Goal: Information Seeking & Learning: Learn about a topic

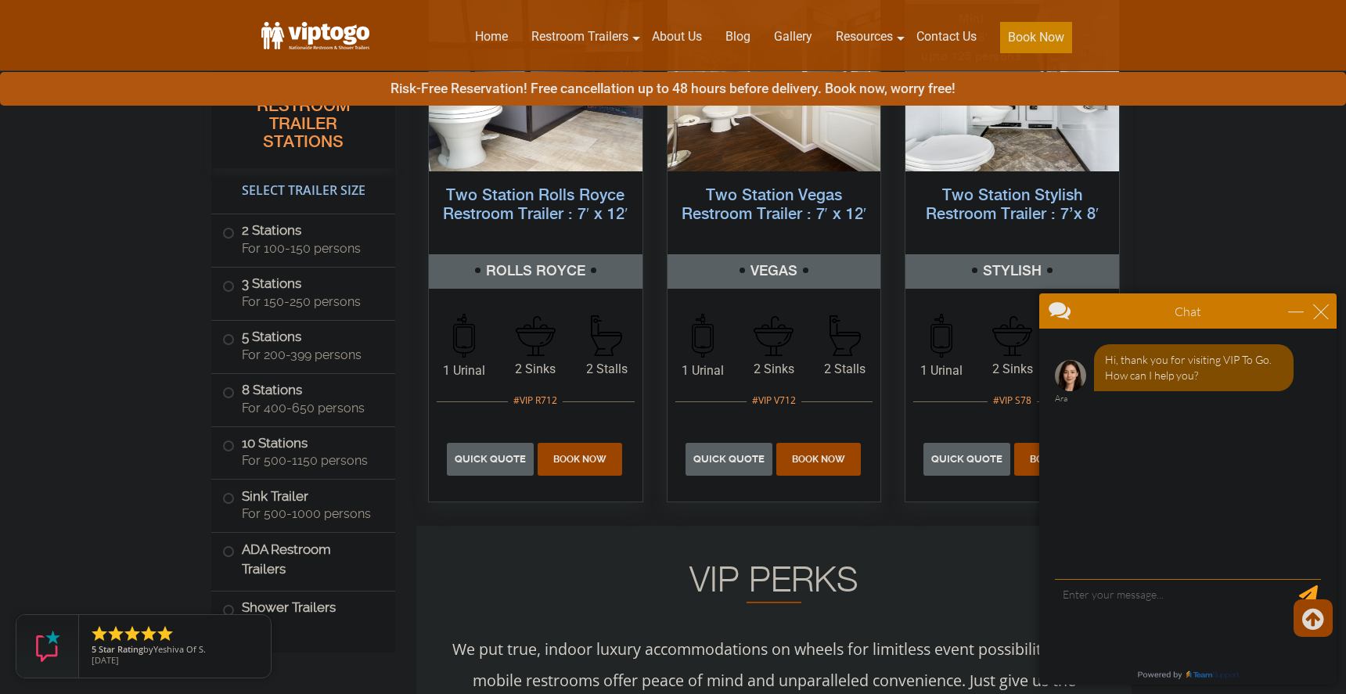
scroll to position [875, 0]
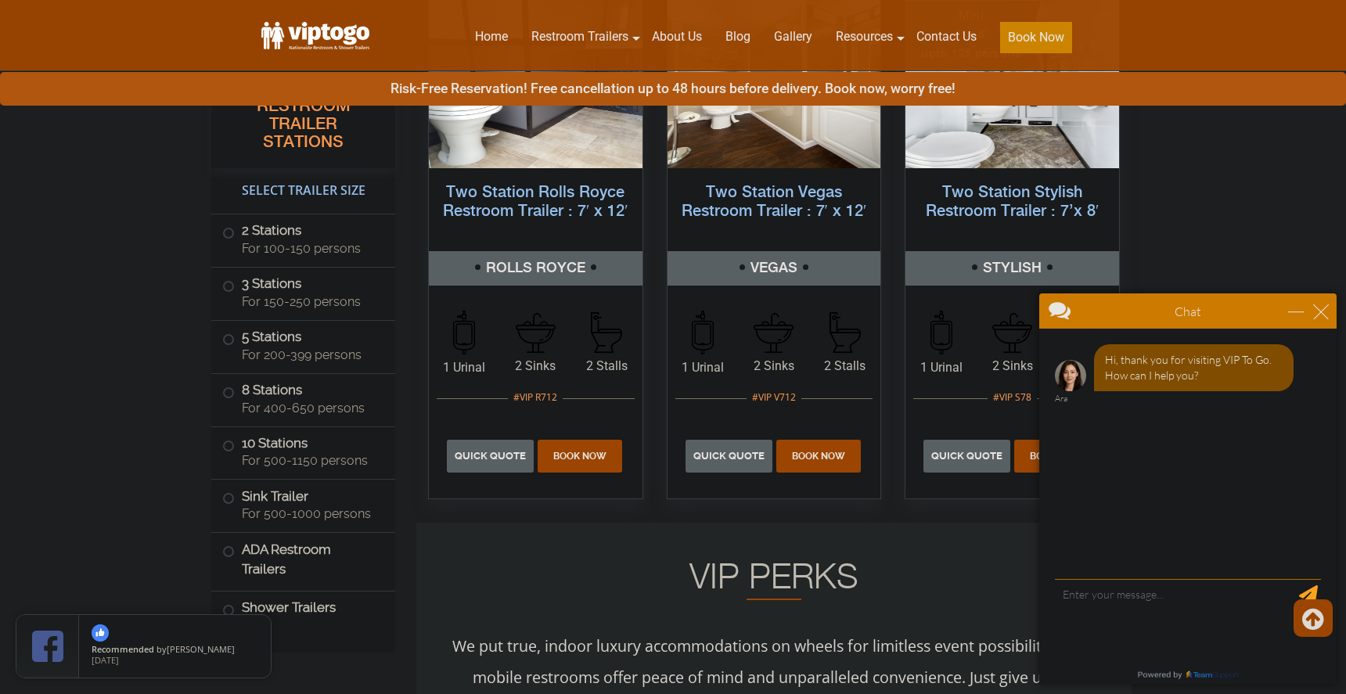
click at [1329, 315] on div "Chat" at bounding box center [1187, 310] width 297 height 35
click at [1326, 320] on div "Chat" at bounding box center [1187, 310] width 297 height 35
click at [1323, 312] on div "close" at bounding box center [1321, 312] width 16 height 16
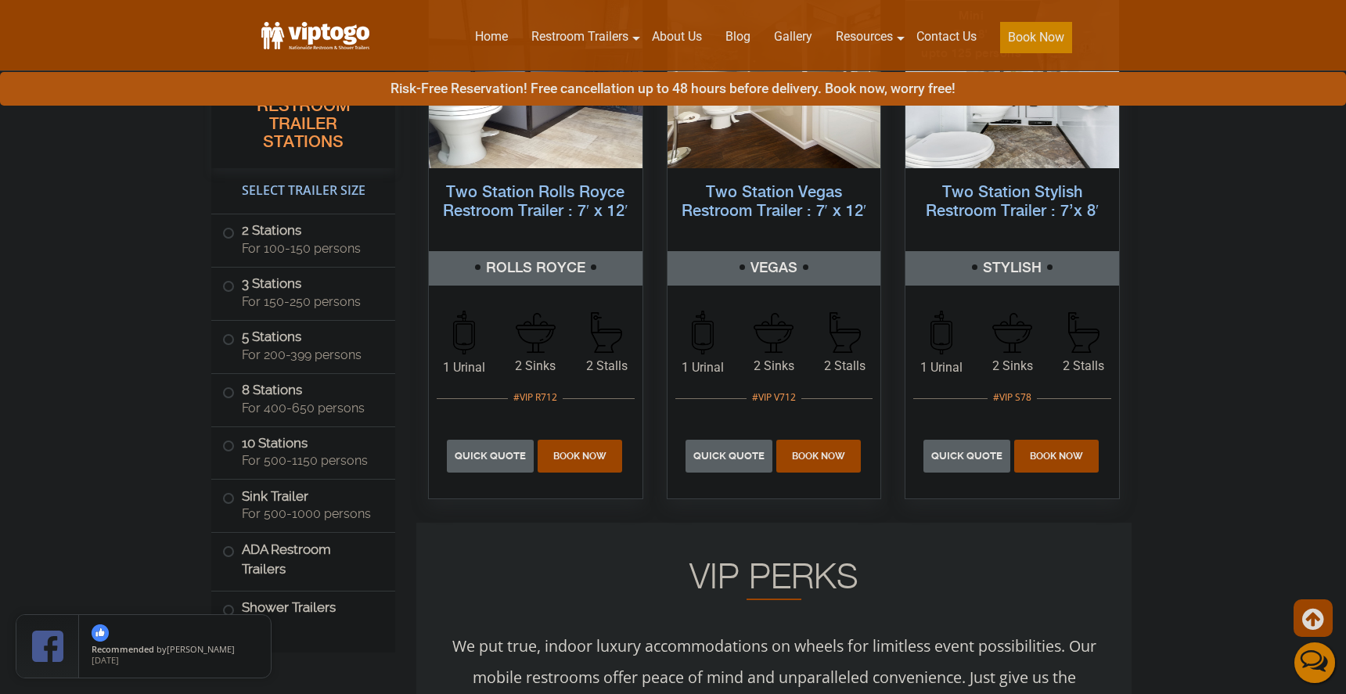
scroll to position [0, 0]
click at [322, 455] on span "For 500-1150 persons" at bounding box center [309, 460] width 135 height 15
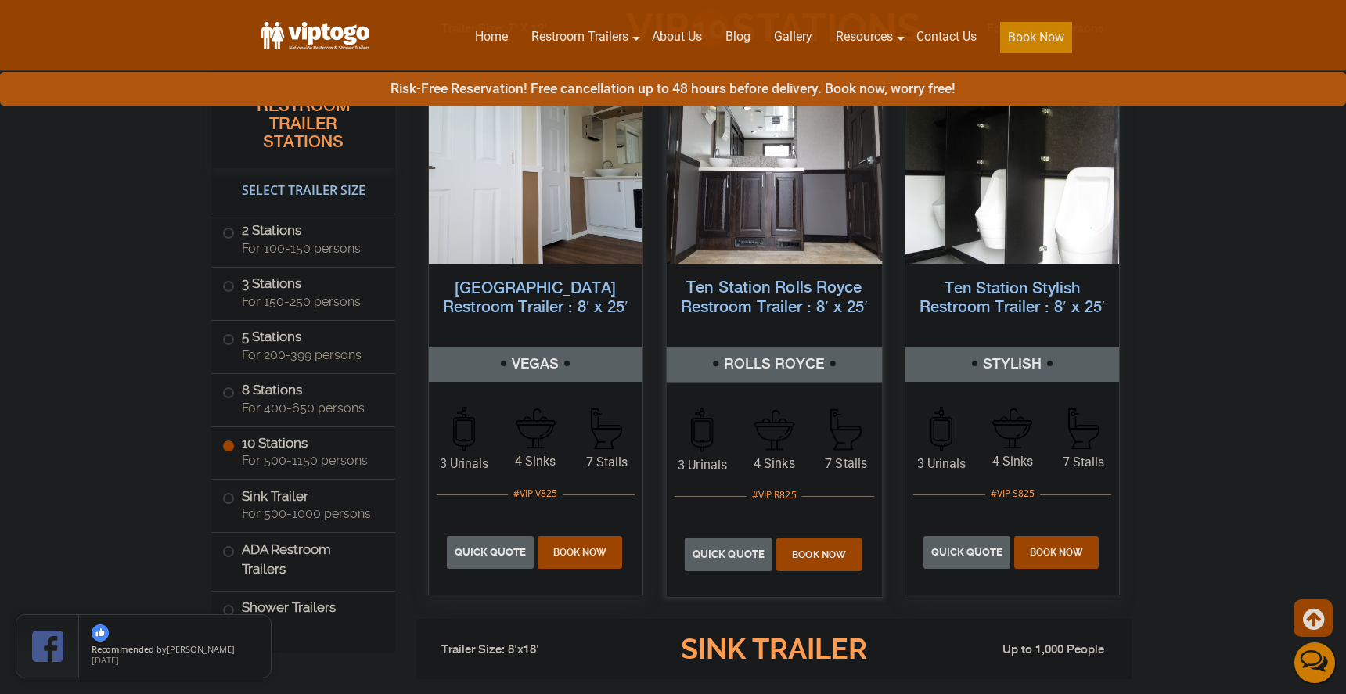
scroll to position [3729, 0]
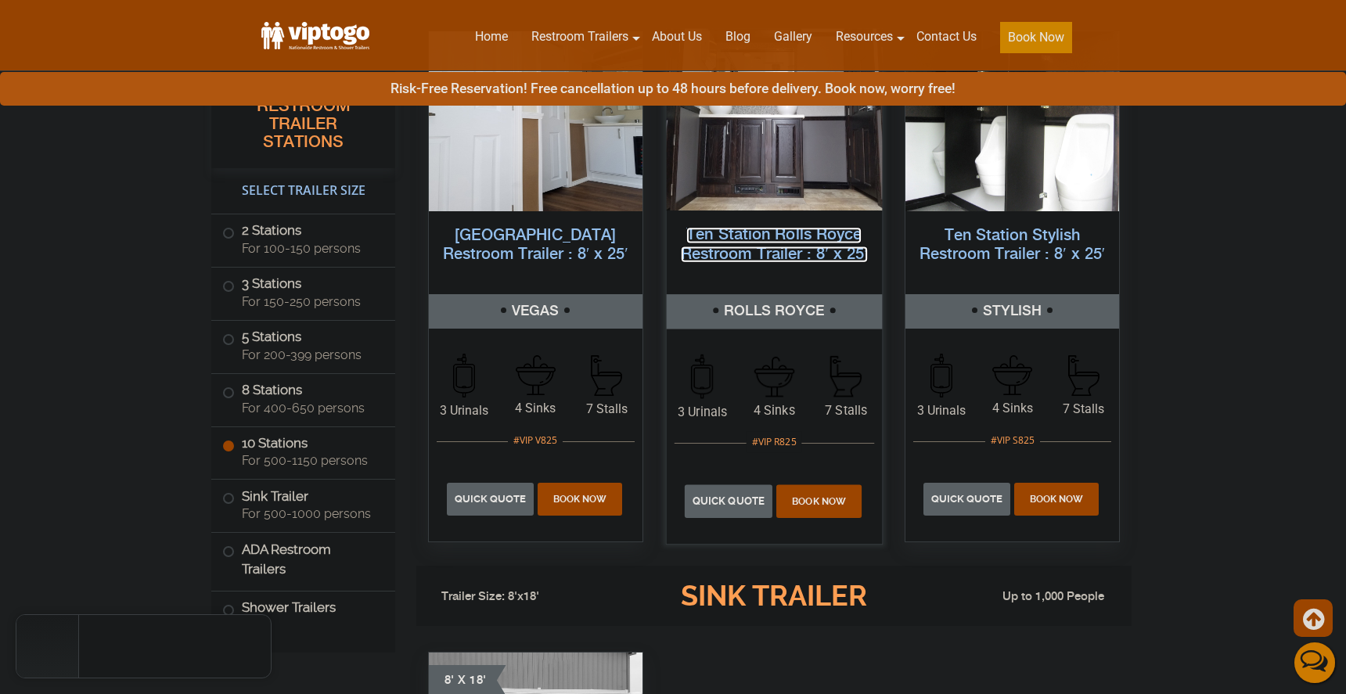
click at [762, 239] on link "Ten Station Rolls Royce Restroom Trailer : 8′ x 25′" at bounding box center [773, 244] width 187 height 35
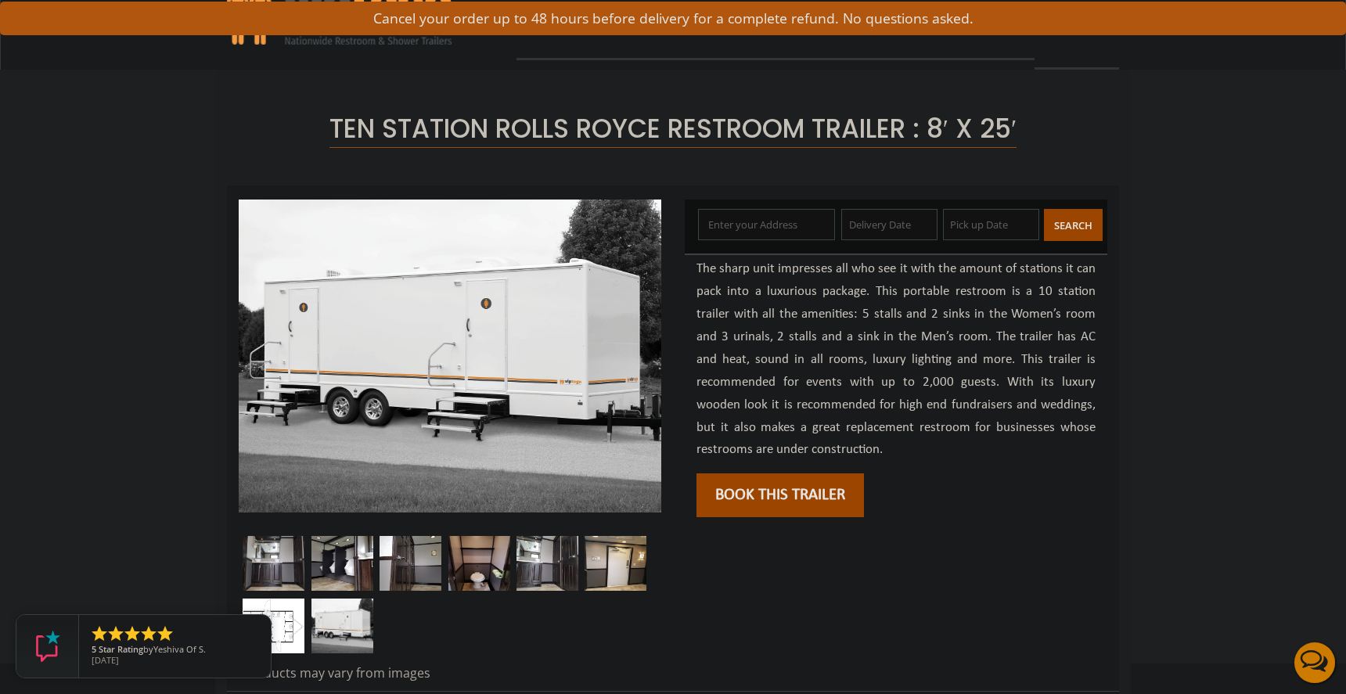
click at [287, 560] on img at bounding box center [274, 563] width 62 height 55
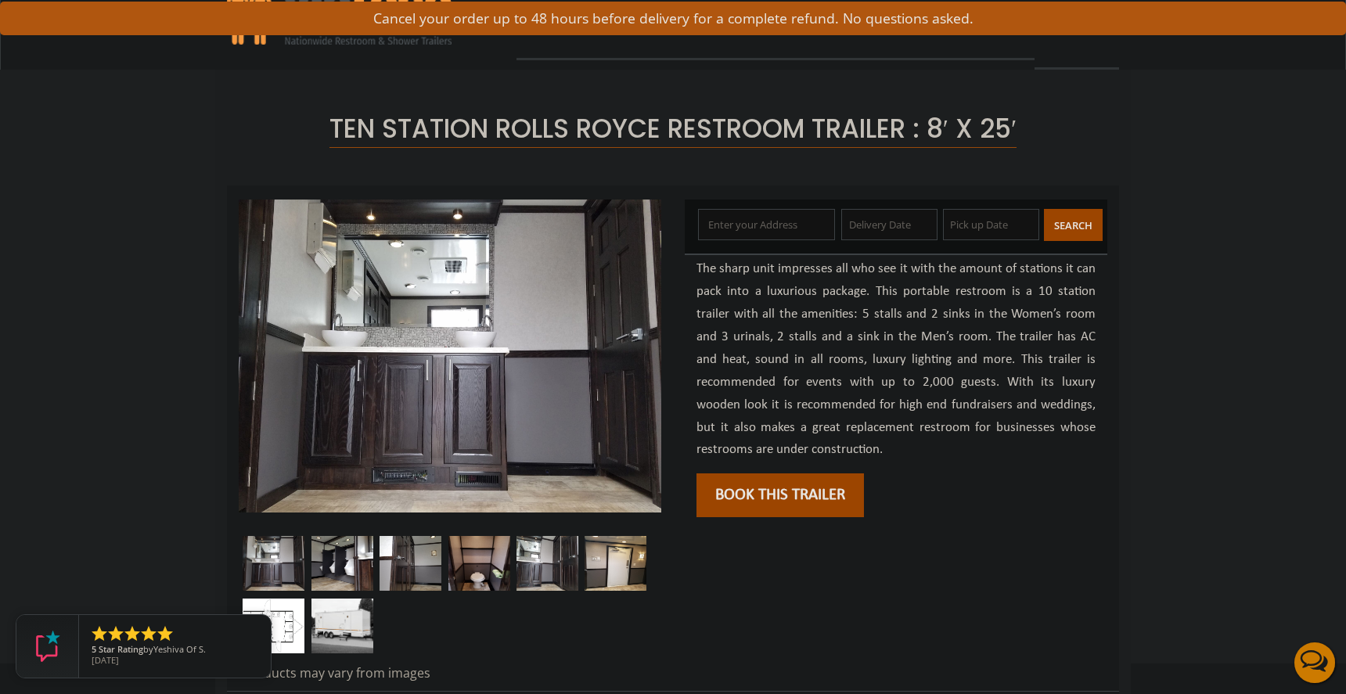
click at [334, 561] on img at bounding box center [342, 563] width 62 height 55
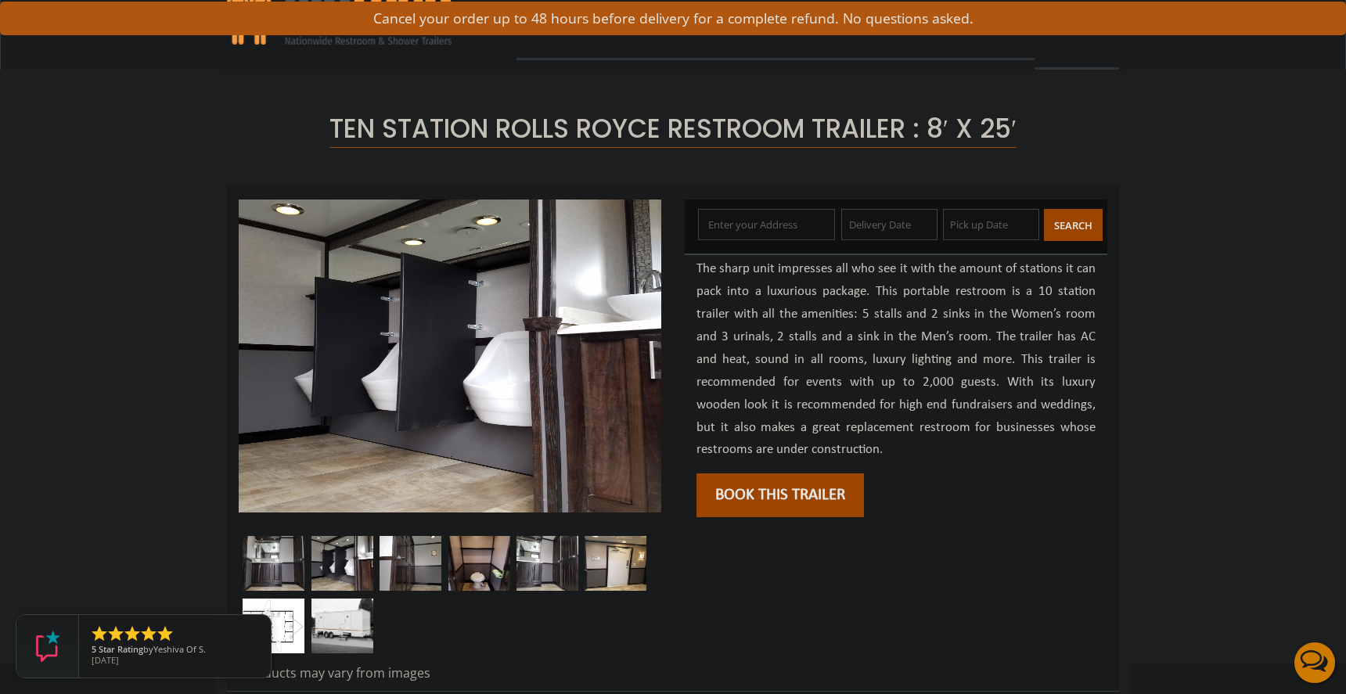
click at [398, 572] on img at bounding box center [410, 563] width 62 height 55
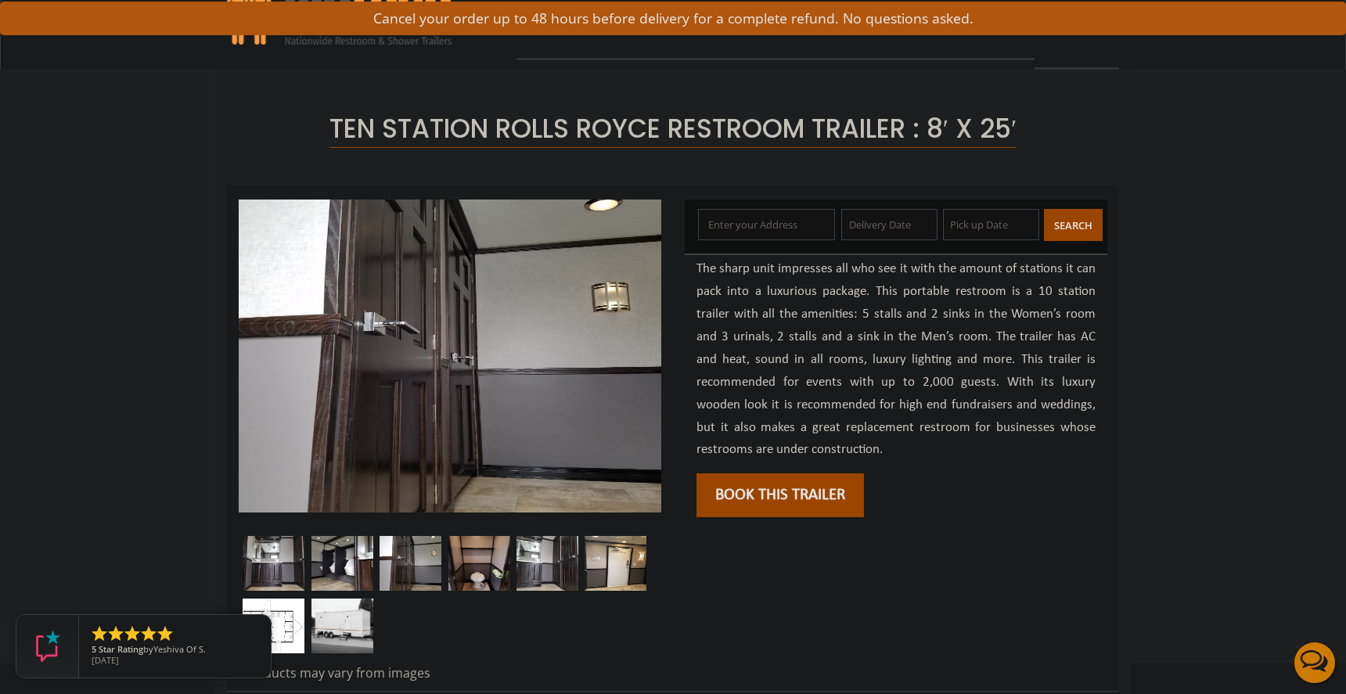
click at [442, 577] on div at bounding box center [450, 598] width 422 height 125
click at [462, 577] on img at bounding box center [479, 563] width 62 height 55
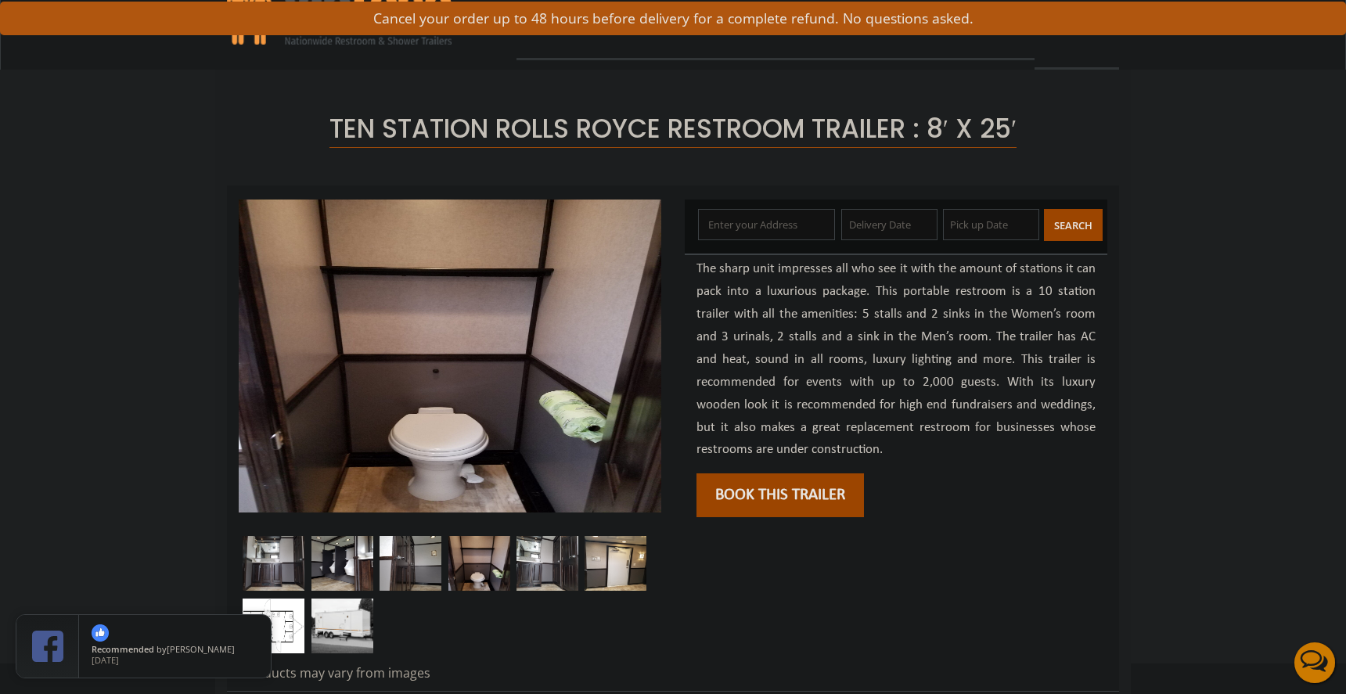
click at [524, 579] on img at bounding box center [547, 563] width 62 height 55
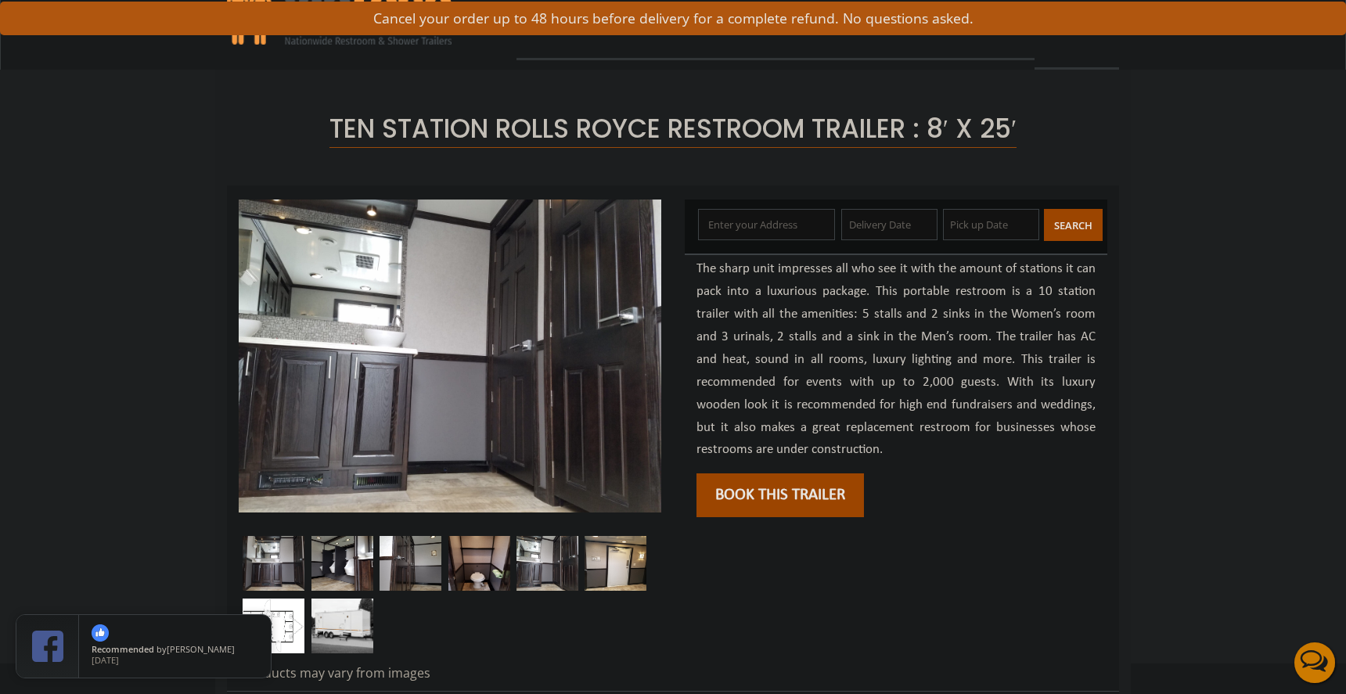
click at [600, 576] on img at bounding box center [615, 563] width 62 height 55
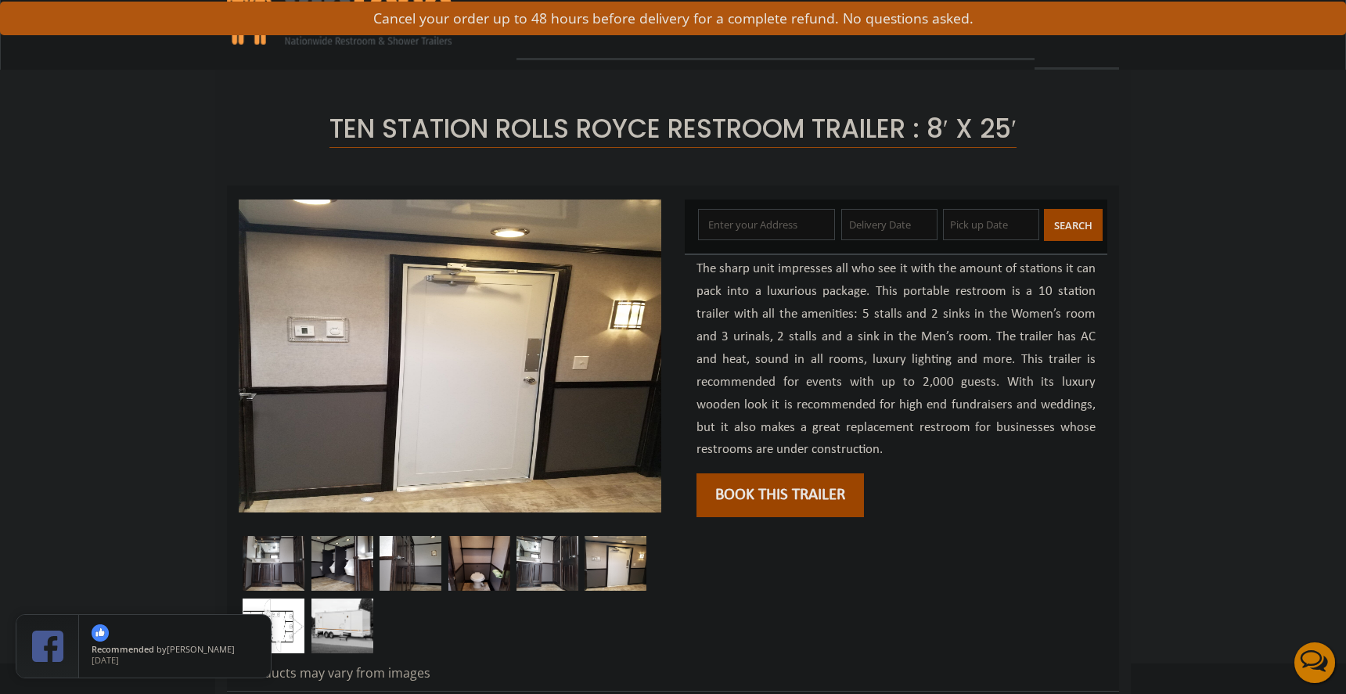
click at [292, 629] on img at bounding box center [274, 626] width 62 height 55
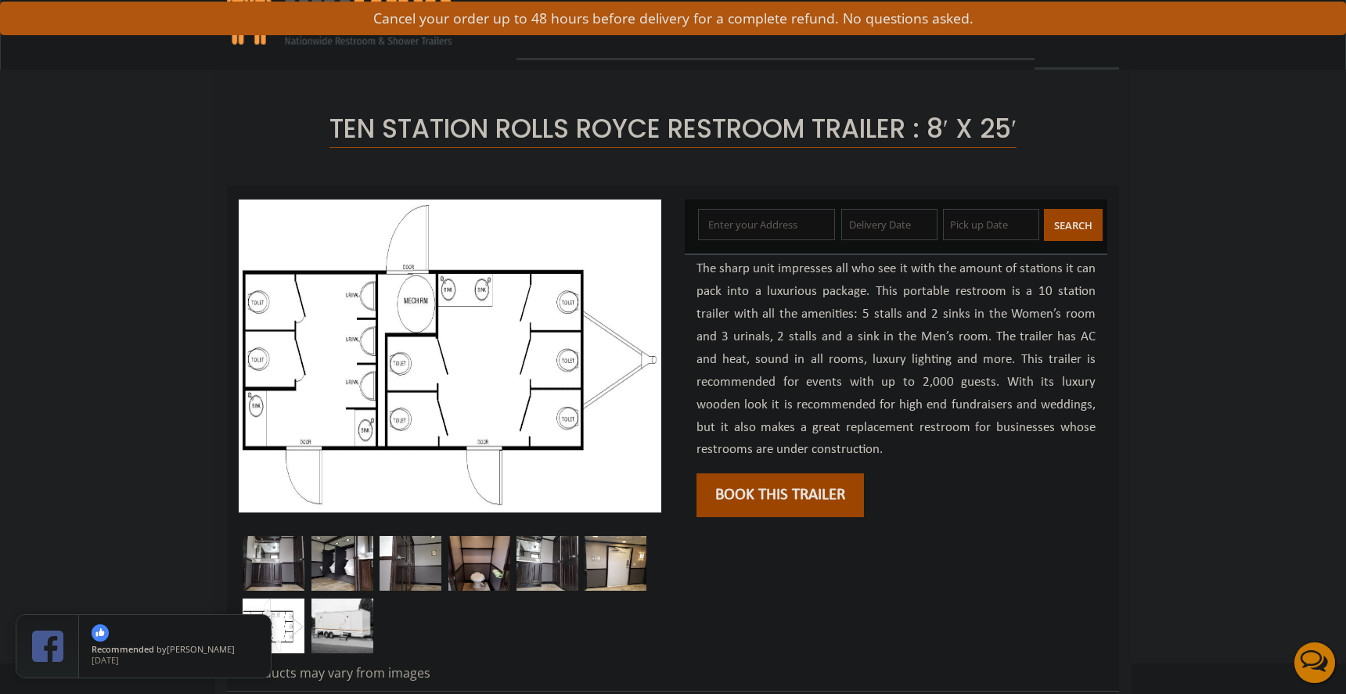
click at [340, 638] on img at bounding box center [342, 626] width 62 height 55
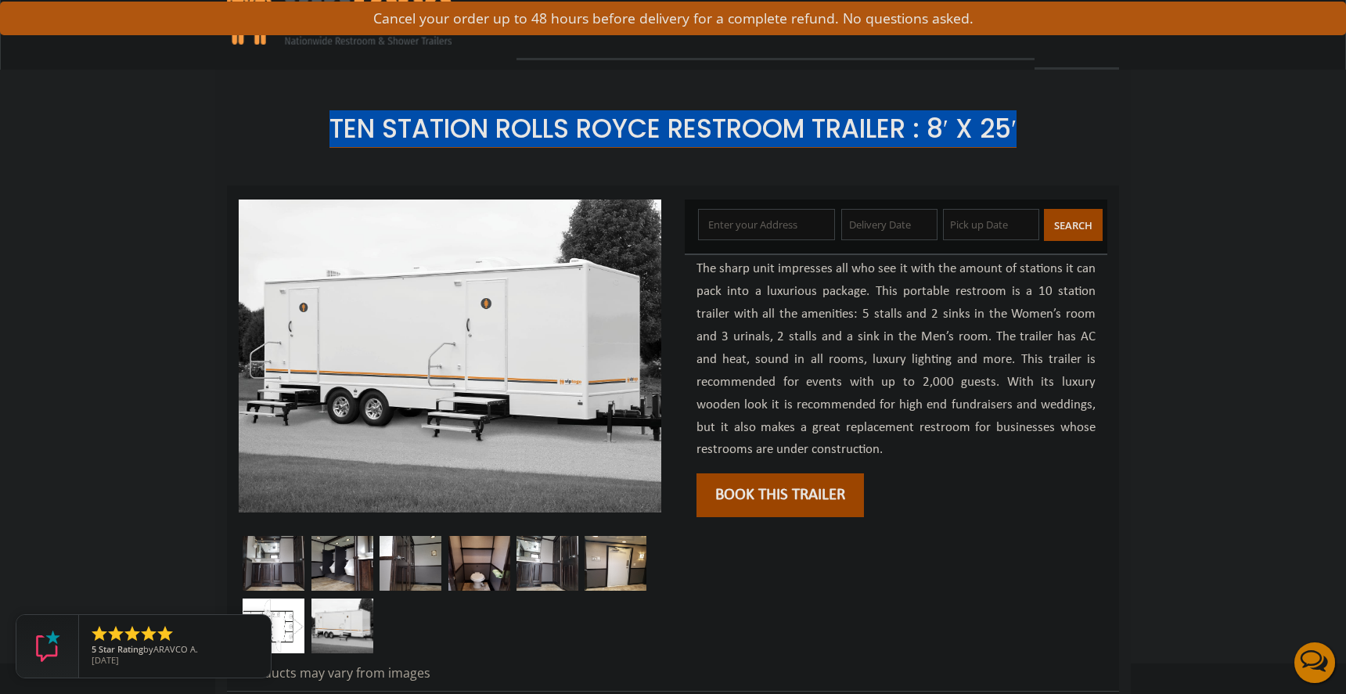
drag, startPoint x: 324, startPoint y: 128, endPoint x: 1024, endPoint y: 118, distance: 700.3
click at [1024, 118] on h1 "Ten Station Rolls Royce Restroom Trailer : 8′ x 25′" at bounding box center [673, 129] width 868 height 28
copy span "Ten Station Rolls Royce Restroom Trailer : 8′ x 25′"
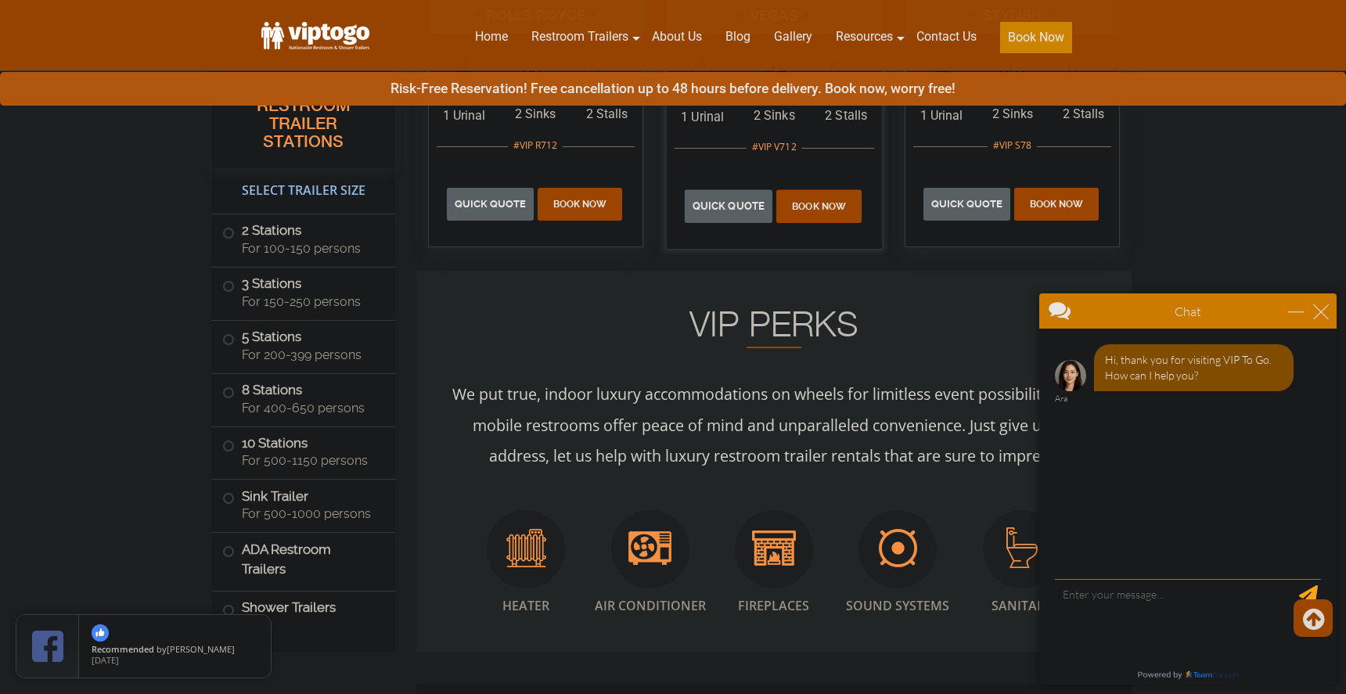
scroll to position [1102, 0]
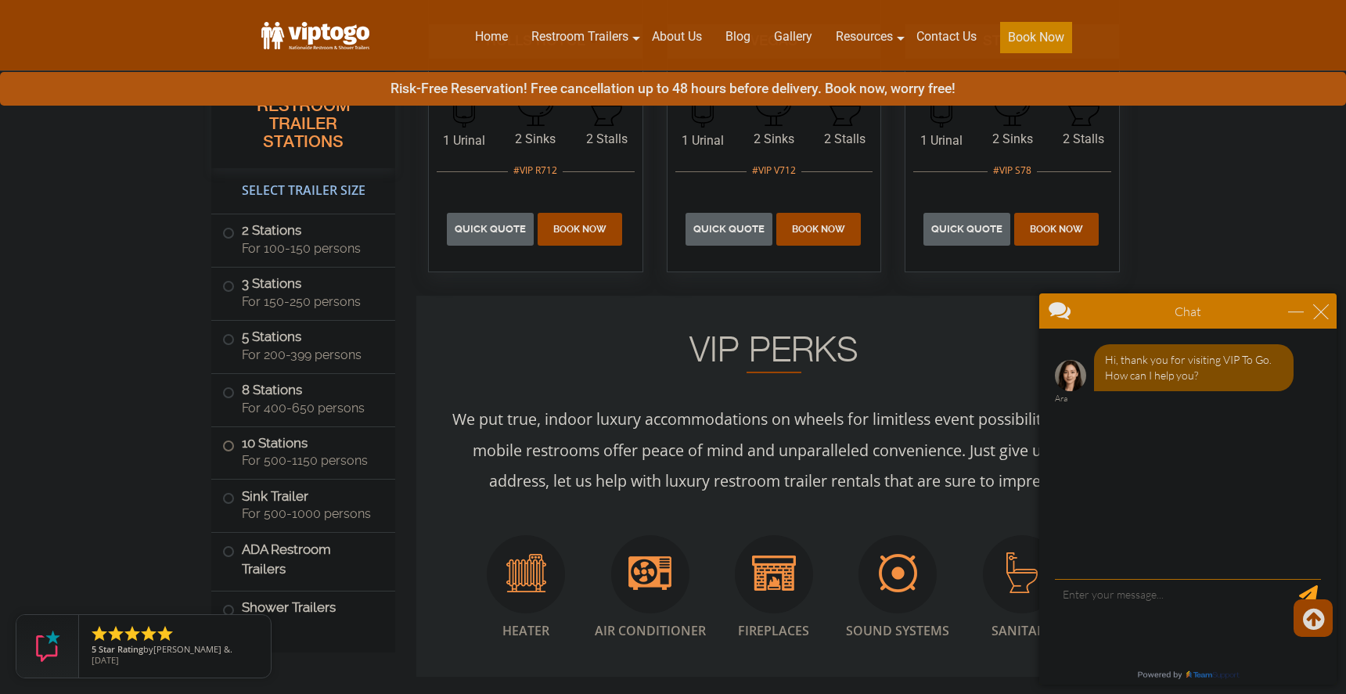
click at [249, 464] on span "For 500-1150 persons" at bounding box center [309, 460] width 135 height 15
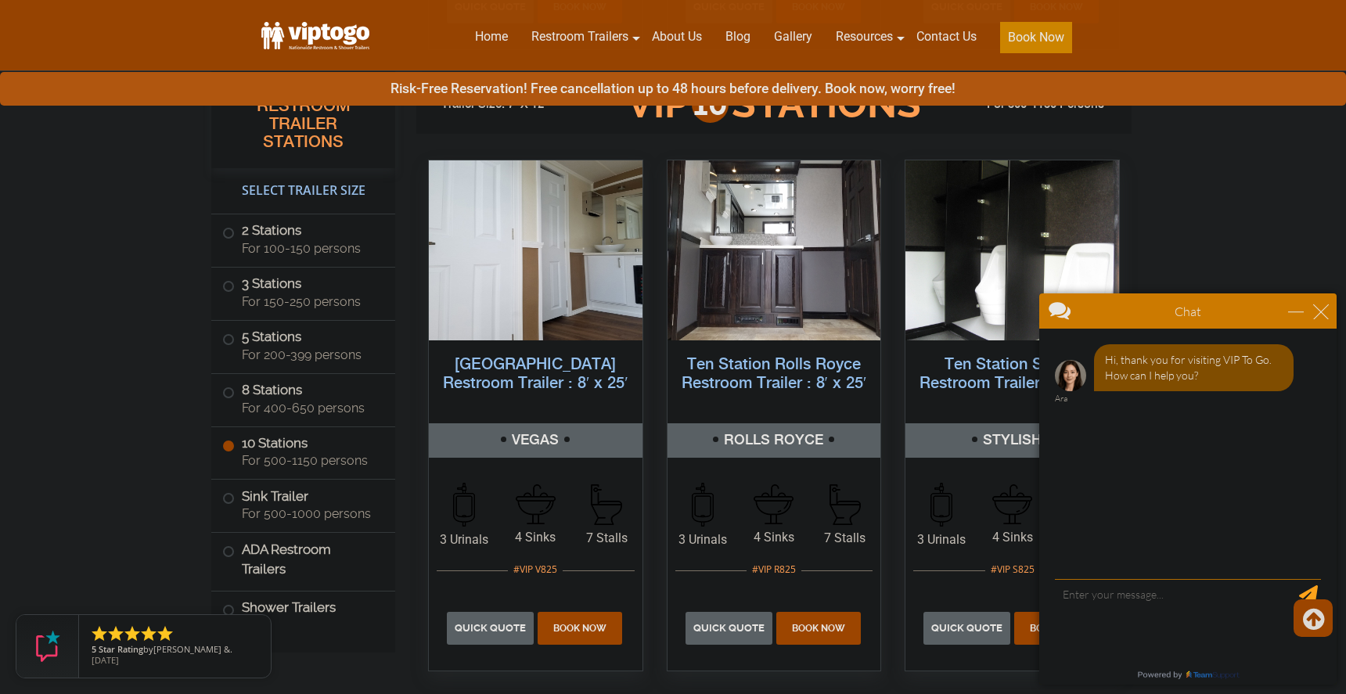
scroll to position [3611, 0]
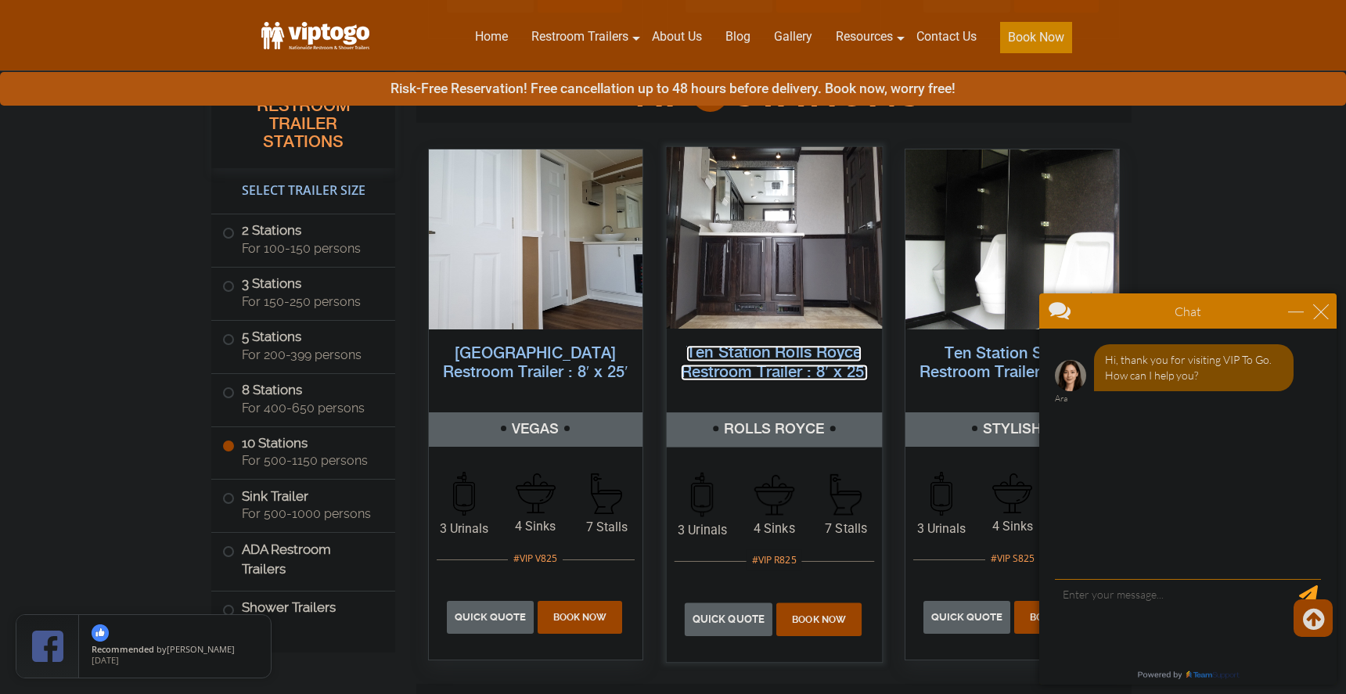
click at [822, 371] on link "Ten Station Rolls Royce Restroom Trailer : 8′ x 25′" at bounding box center [773, 362] width 187 height 35
